Goal: Task Accomplishment & Management: Manage account settings

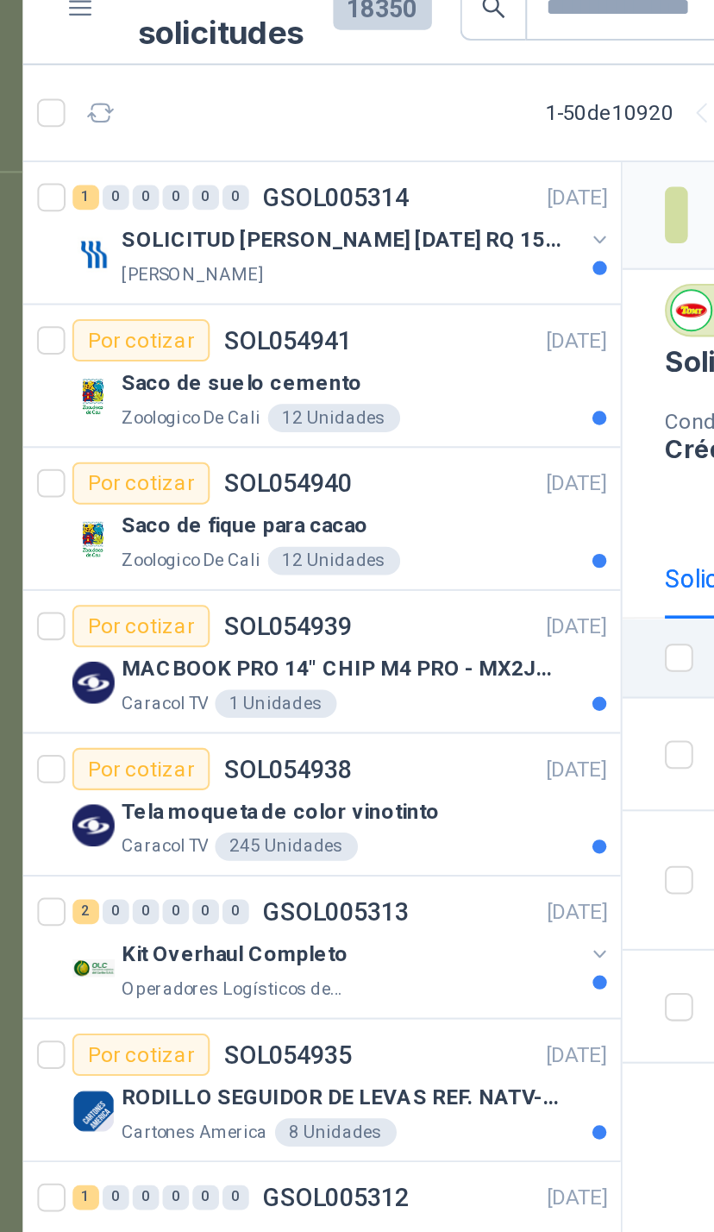
click at [341, 134] on button "button" at bounding box center [348, 141] width 14 height 14
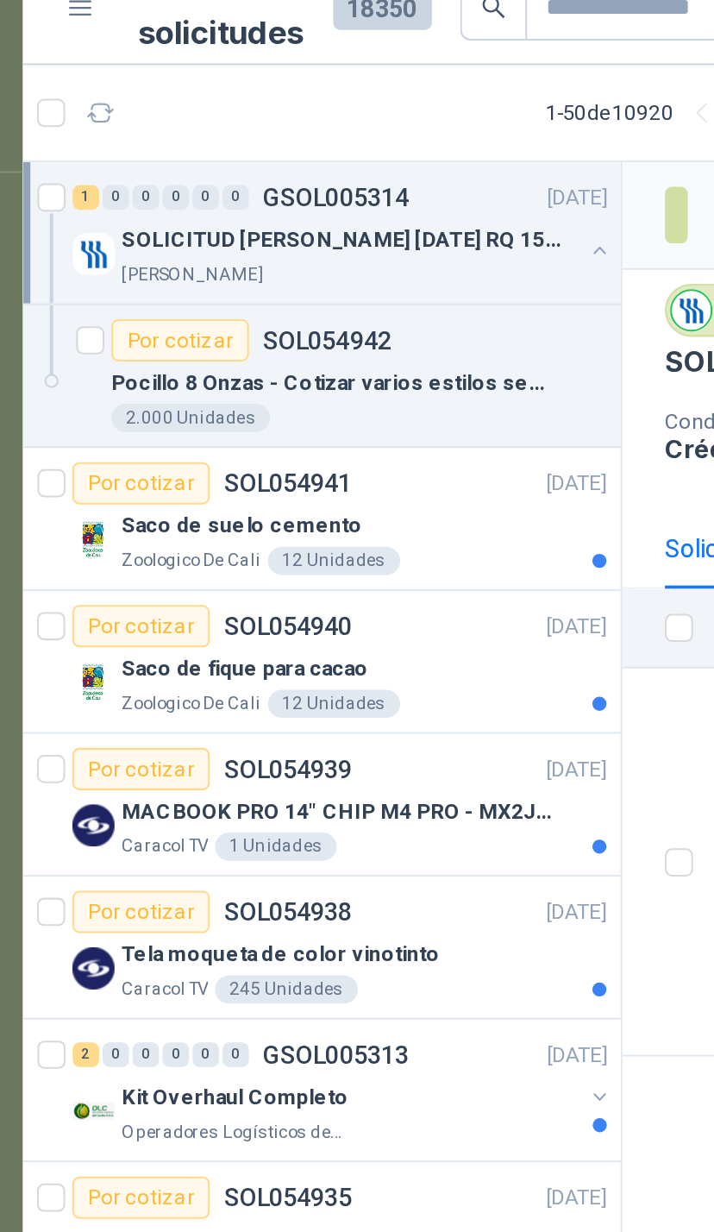
click at [263, 179] on div "Por cotizar SOL054942" at bounding box center [230, 189] width 242 height 21
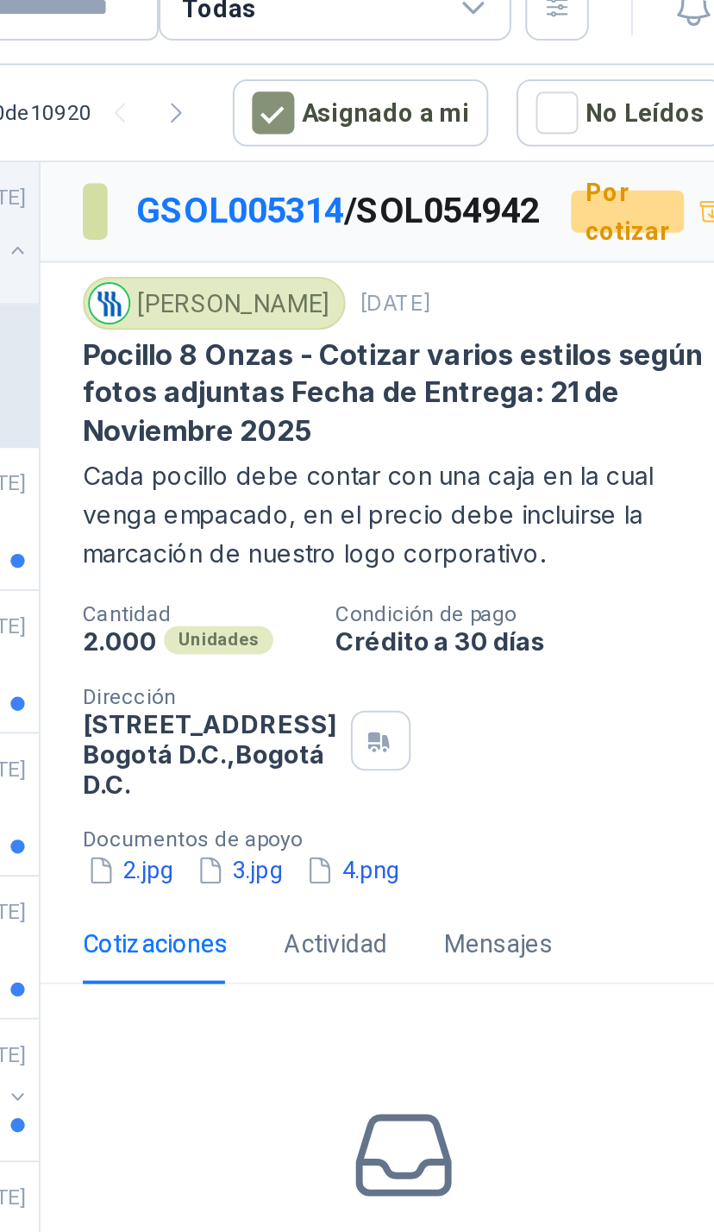
click at [380, 458] on button "2.jpg" at bounding box center [403, 449] width 47 height 18
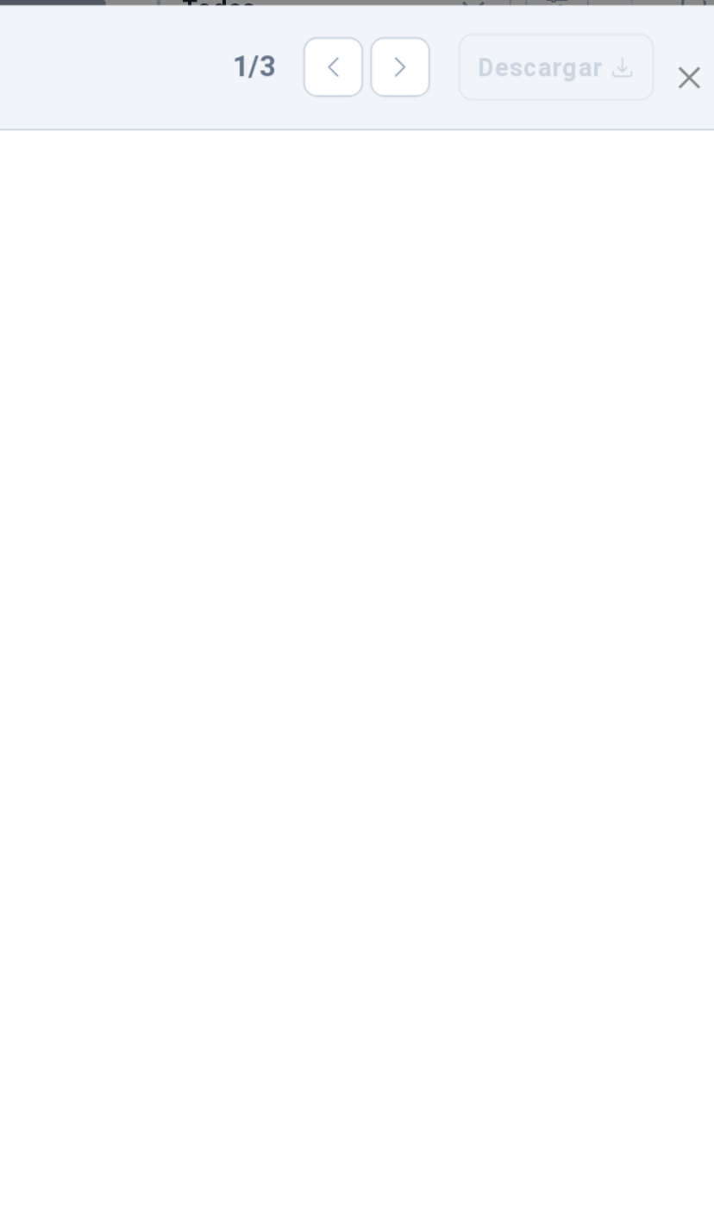
scroll to position [26, 0]
click at [669, 54] on icon "close" at bounding box center [676, 61] width 14 height 14
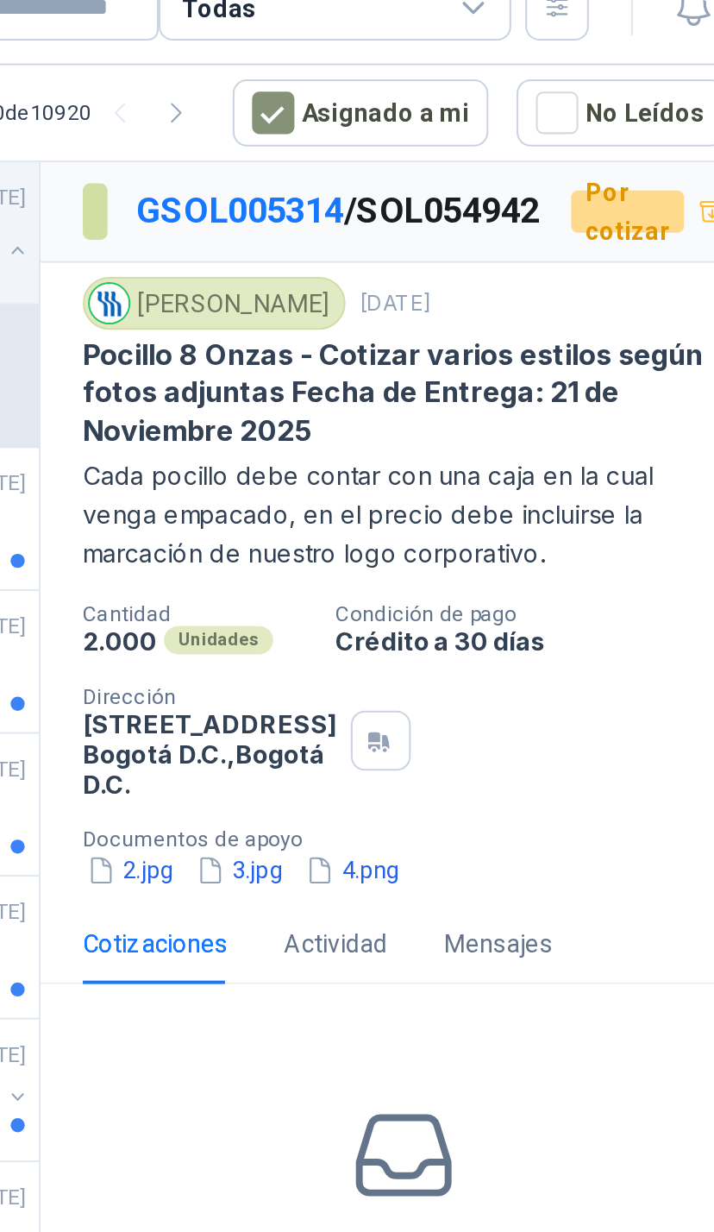
scroll to position [0, 0]
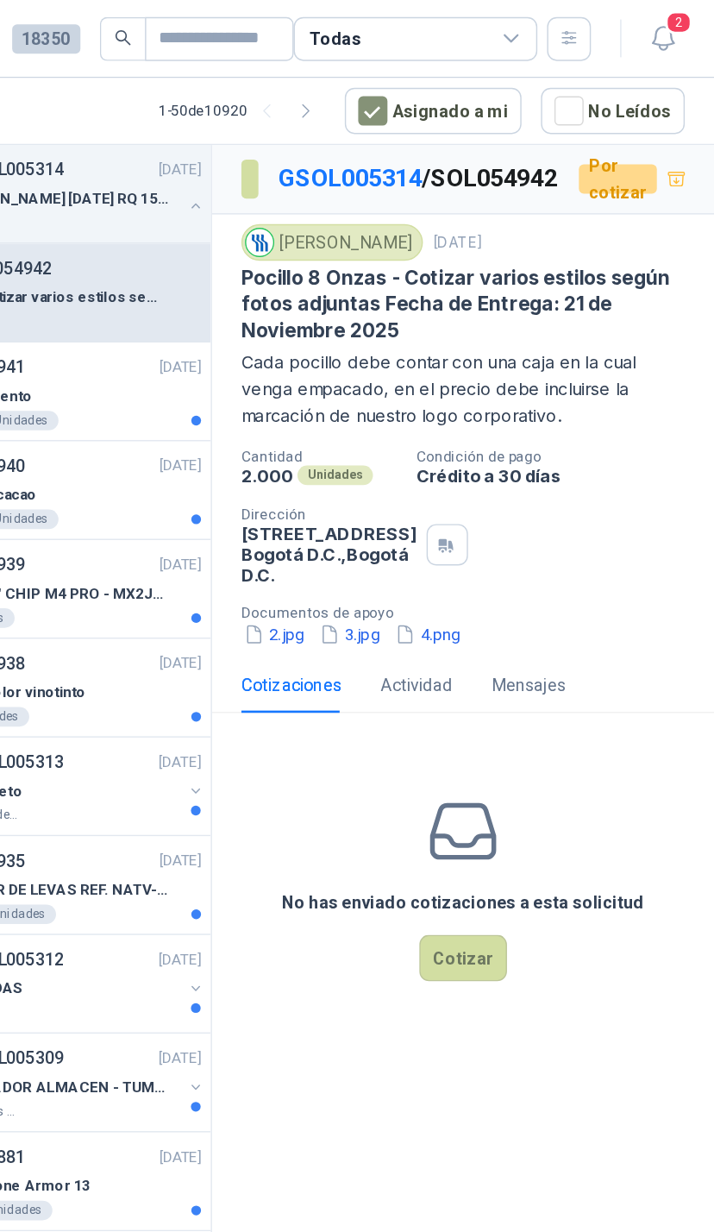
click at [670, 30] on icon "button" at bounding box center [677, 27] width 15 height 16
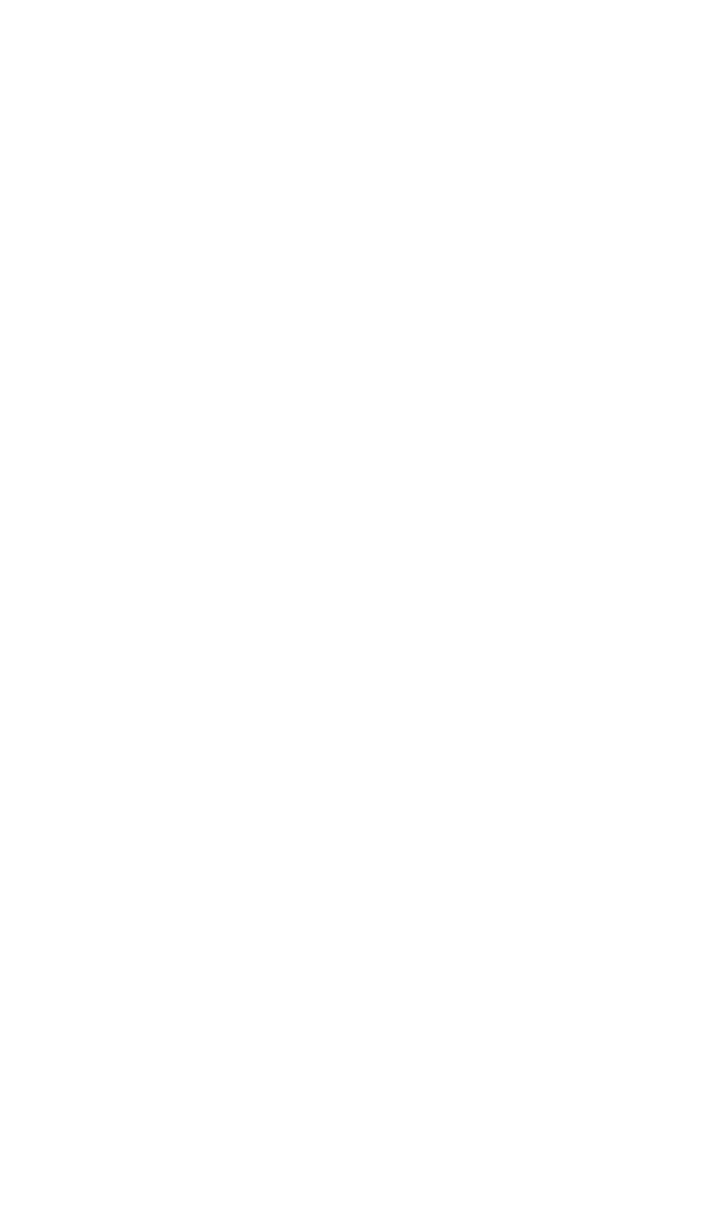
scroll to position [0, 209]
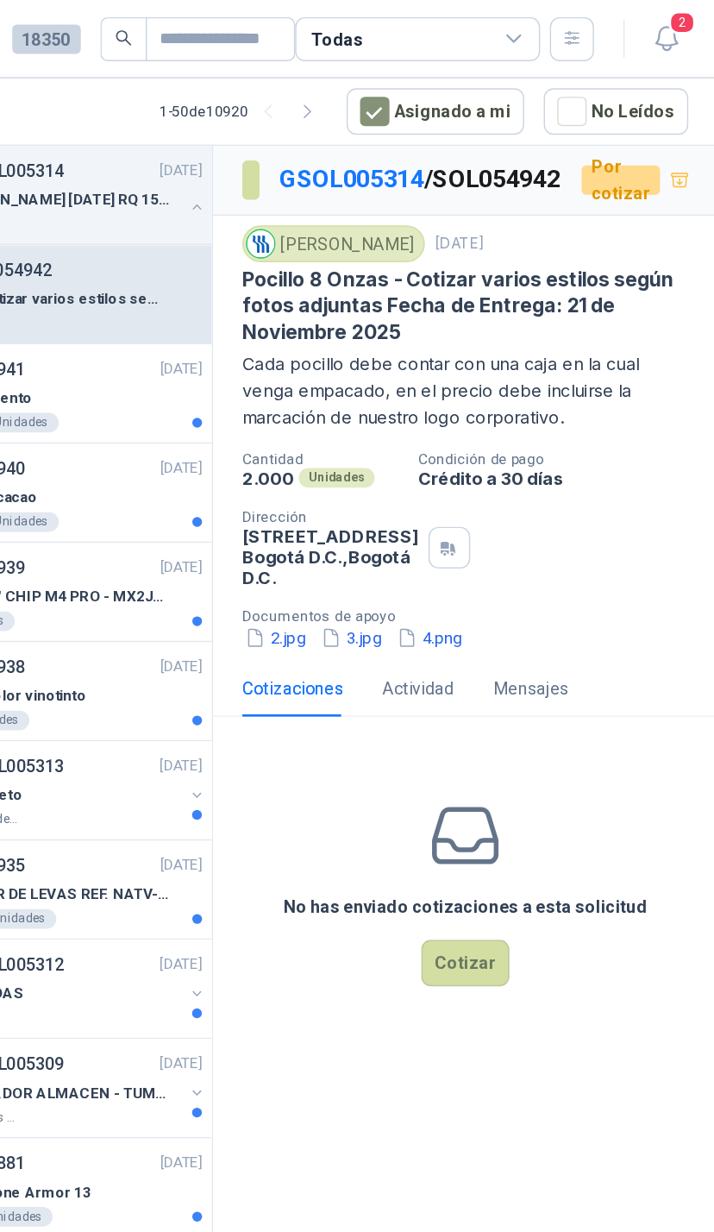
click at [663, 28] on button "2" at bounding box center [678, 27] width 31 height 31
